Goal: Task Accomplishment & Management: Manage account settings

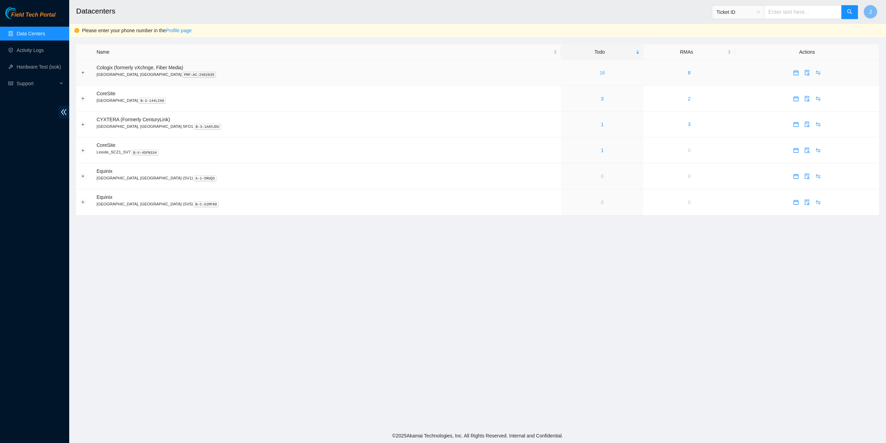
click at [599, 71] on link "16" at bounding box center [602, 73] width 6 height 6
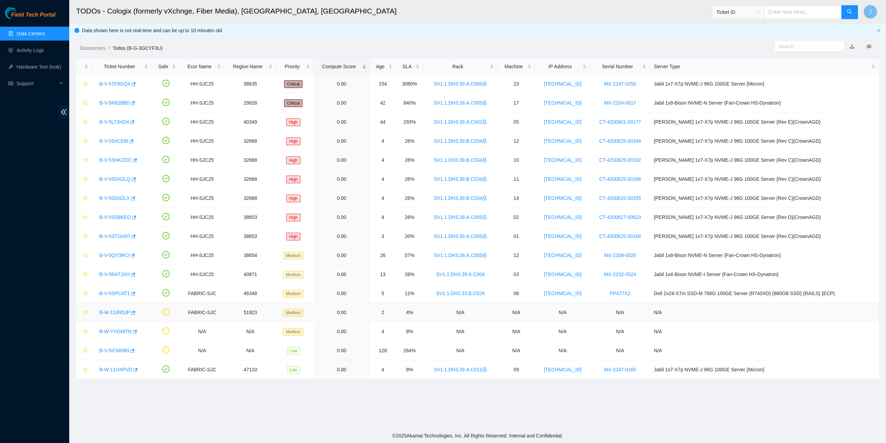
click at [116, 310] on link "B-W-13JR5JP" at bounding box center [114, 312] width 30 height 6
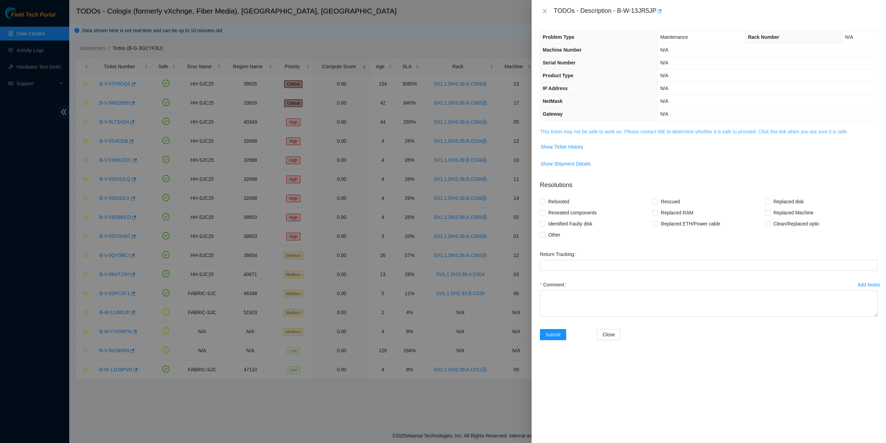
click at [660, 134] on link "This ticket may not be safe to work on. Please contact NIE to determine whether…" at bounding box center [694, 132] width 308 height 6
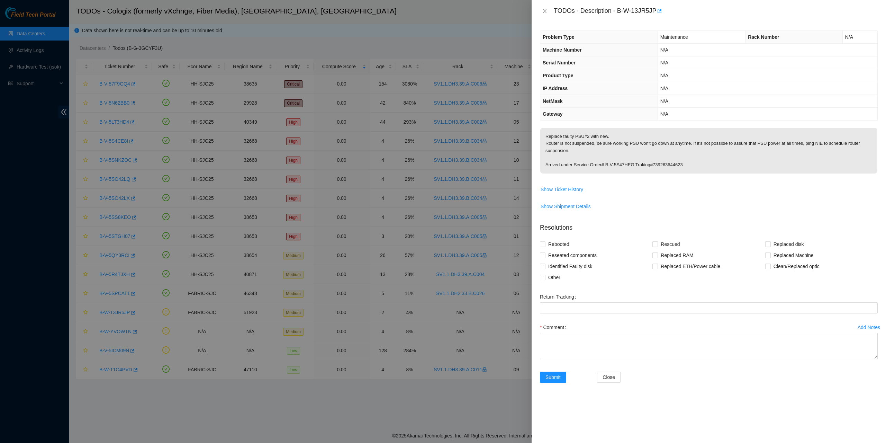
click at [541, 7] on div "TODOs - Description - B-W-13JR5JP" at bounding box center [709, 11] width 338 height 11
click at [543, 8] on icon "close" at bounding box center [545, 11] width 6 height 6
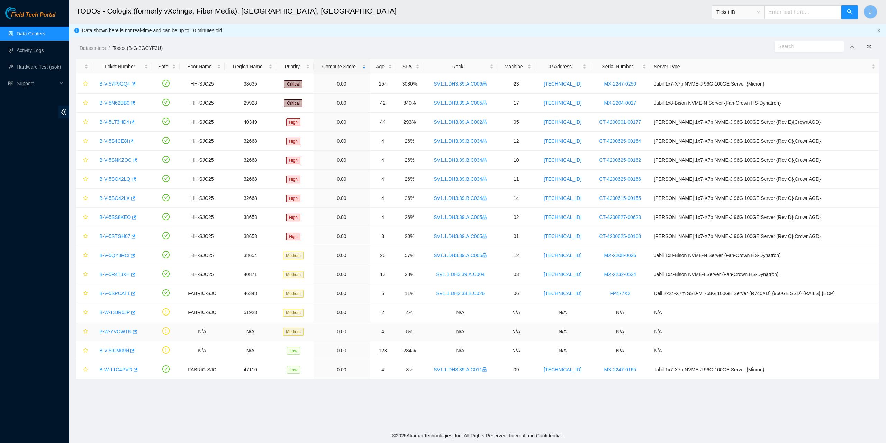
click at [122, 331] on link "B-W-YVOWTN" at bounding box center [115, 331] width 32 height 6
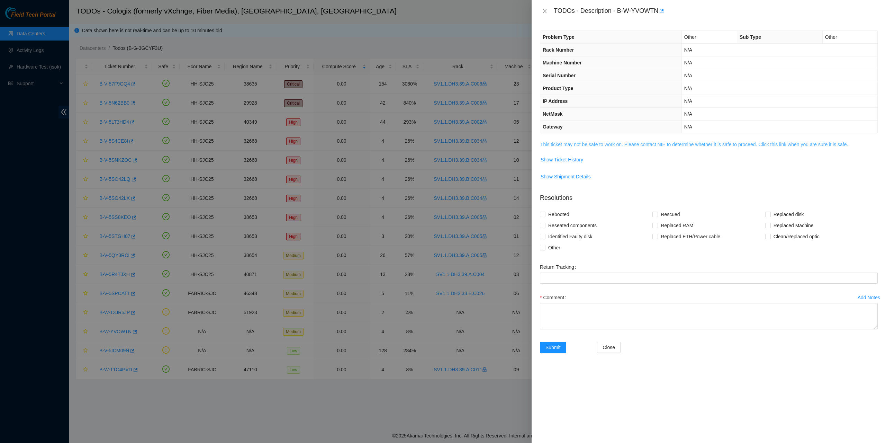
click at [630, 143] on link "This ticket may not be safe to work on. Please contact NIE to determine whether…" at bounding box center [694, 145] width 308 height 6
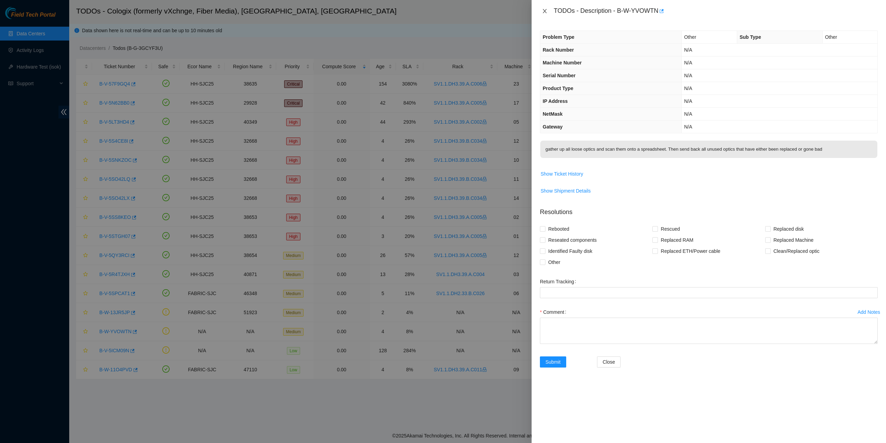
click at [543, 9] on icon "close" at bounding box center [545, 11] width 6 height 6
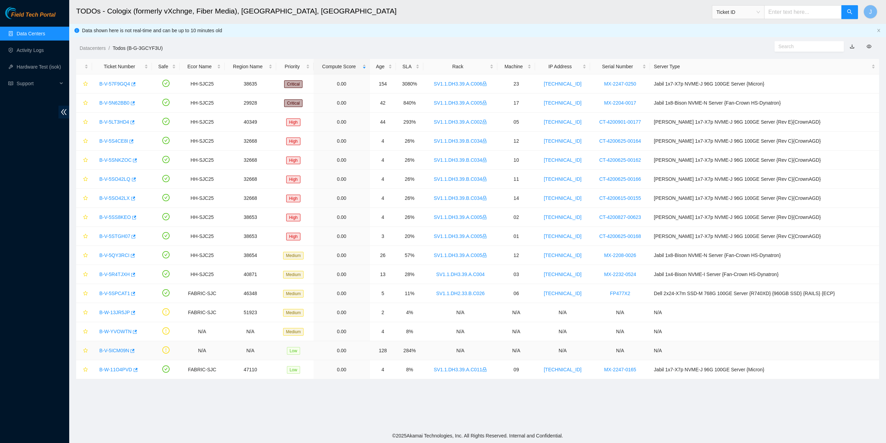
click at [121, 349] on link "B-V-5ICM09N" at bounding box center [114, 350] width 30 height 6
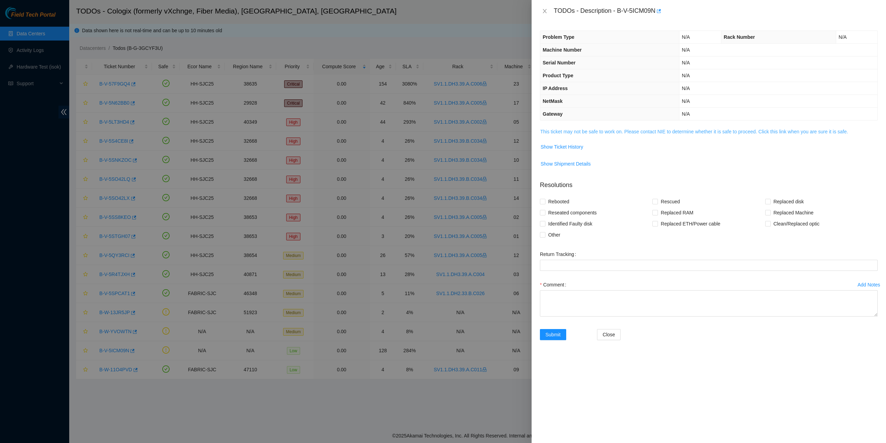
click at [656, 130] on link "This ticket may not be safe to work on. Please contact NIE to determine whether…" at bounding box center [694, 132] width 308 height 6
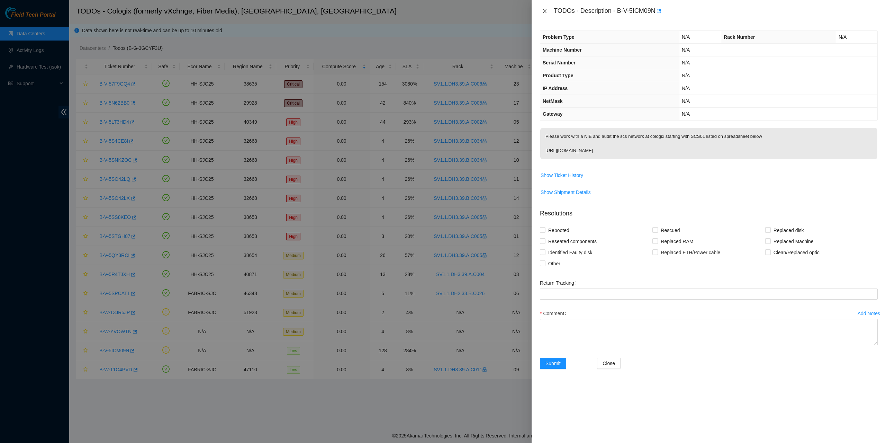
click at [542, 10] on icon "close" at bounding box center [545, 11] width 6 height 6
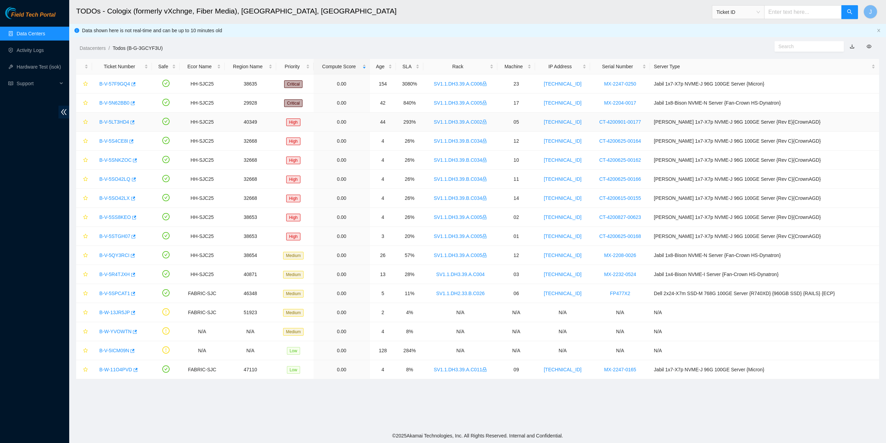
click at [120, 122] on link "B-V-5LT3HD4" at bounding box center [114, 122] width 30 height 6
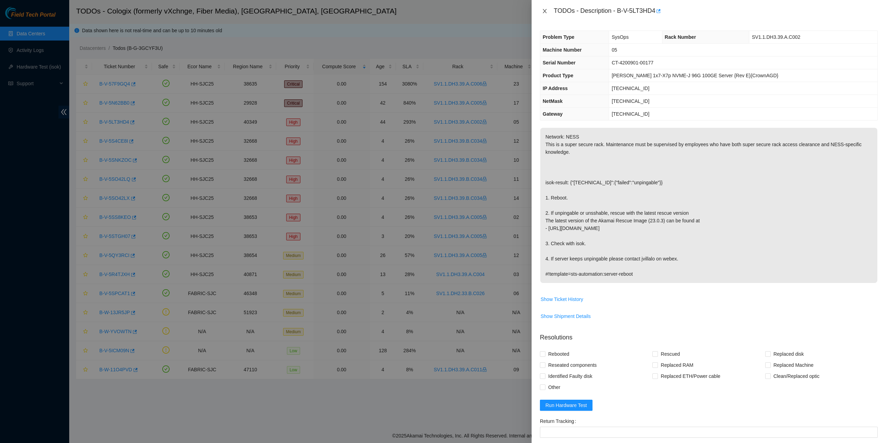
click at [543, 9] on icon "close" at bounding box center [545, 11] width 6 height 6
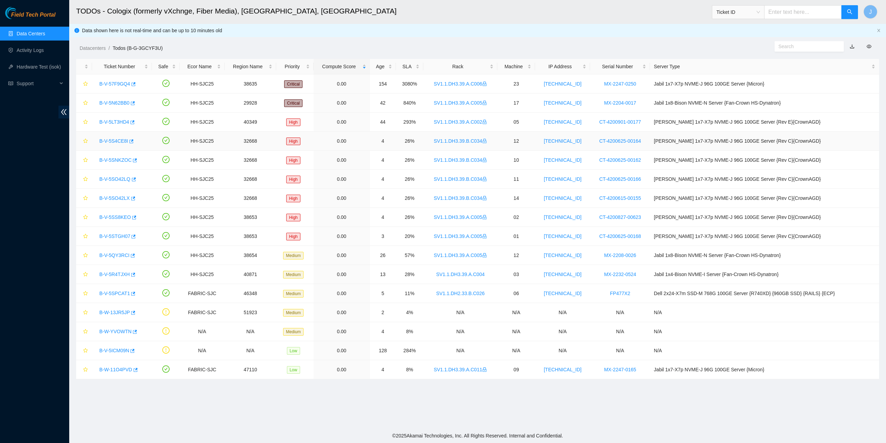
click at [107, 141] on link "B-V-5S4CE8I" at bounding box center [113, 141] width 29 height 6
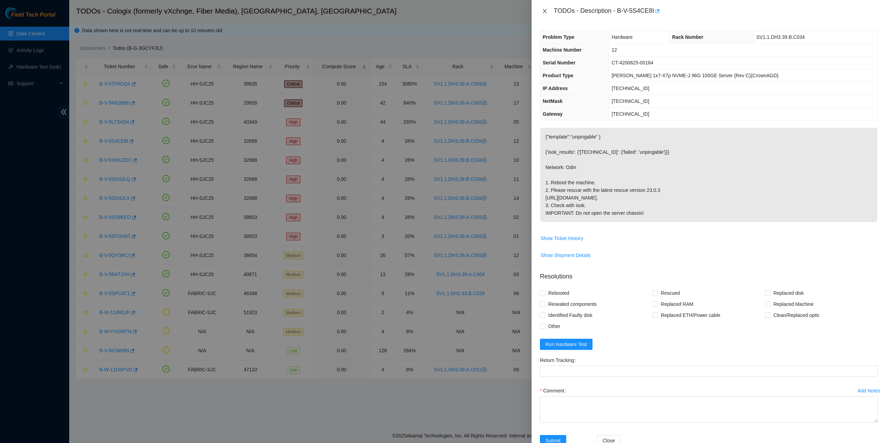
click at [545, 9] on icon "close" at bounding box center [545, 11] width 6 height 6
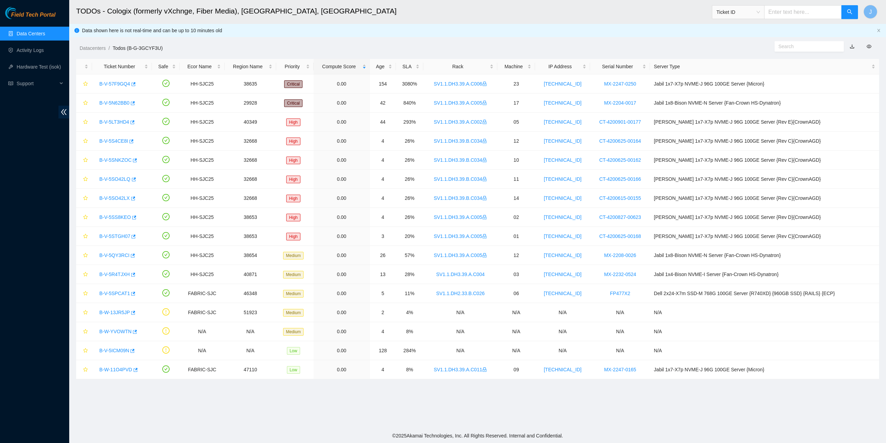
click at [28, 35] on link "Data Centers" at bounding box center [31, 34] width 28 height 6
